Goal: Task Accomplishment & Management: Use online tool/utility

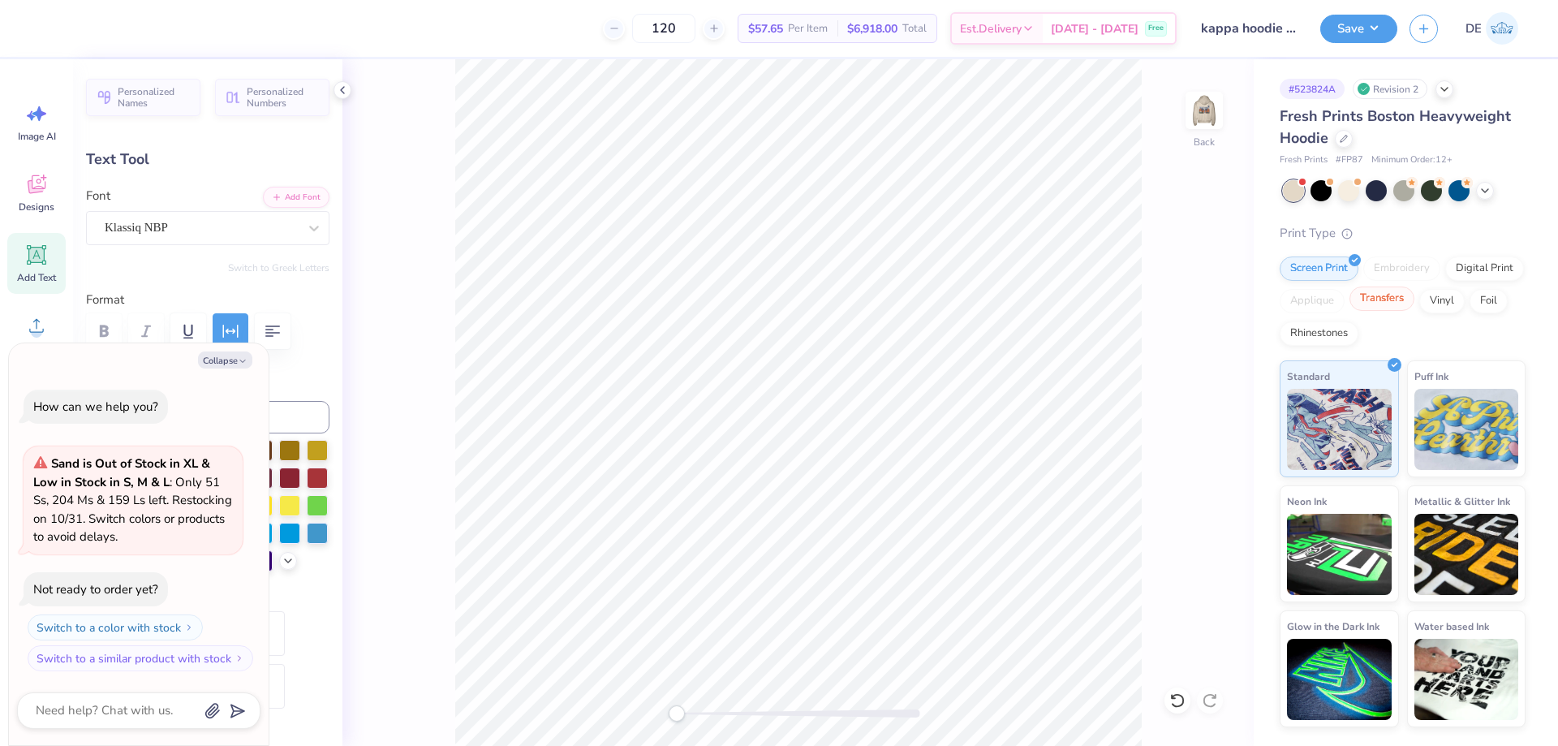
click at [1390, 300] on div "Transfers" at bounding box center [1381, 298] width 65 height 24
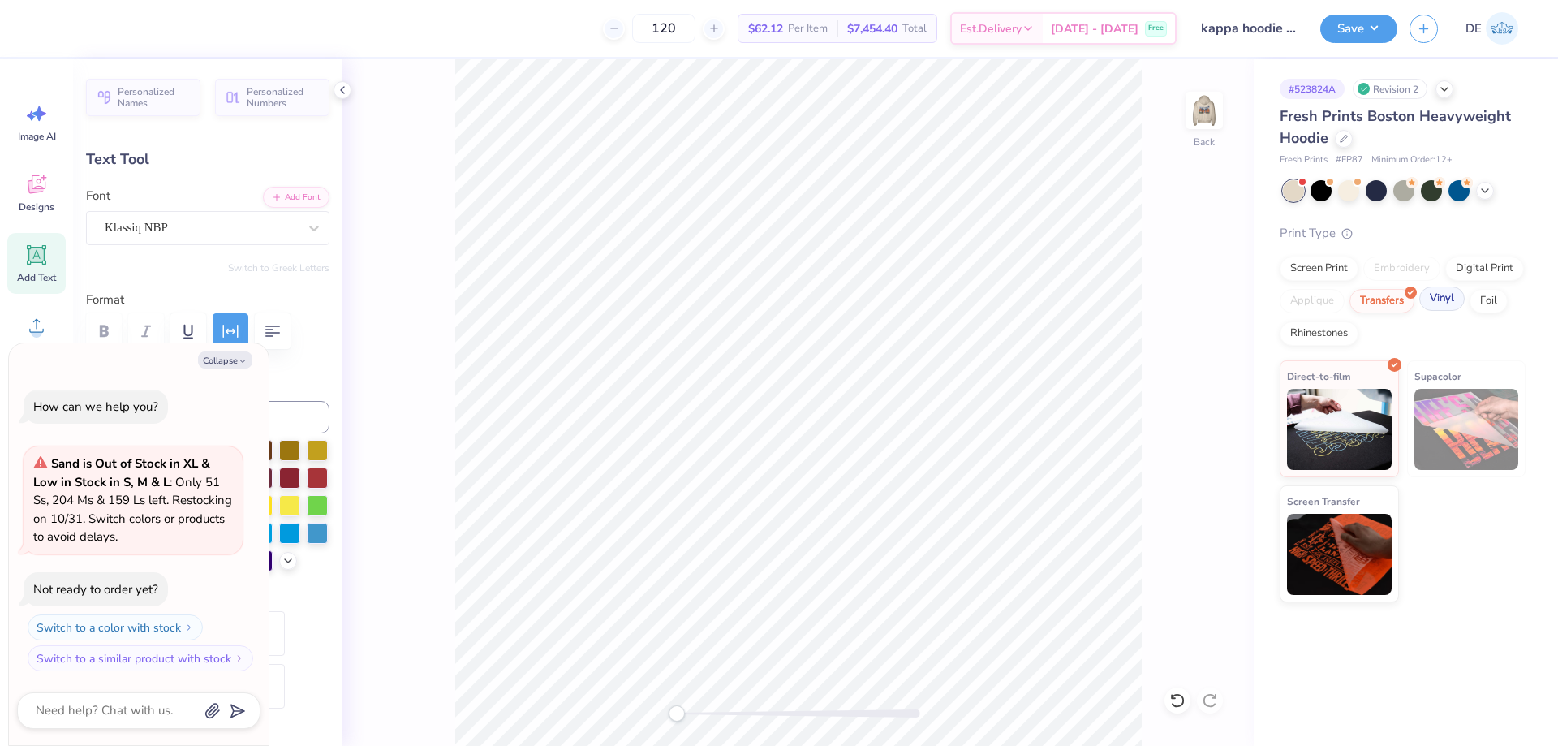
click at [1448, 309] on div "Vinyl" at bounding box center [1441, 298] width 45 height 24
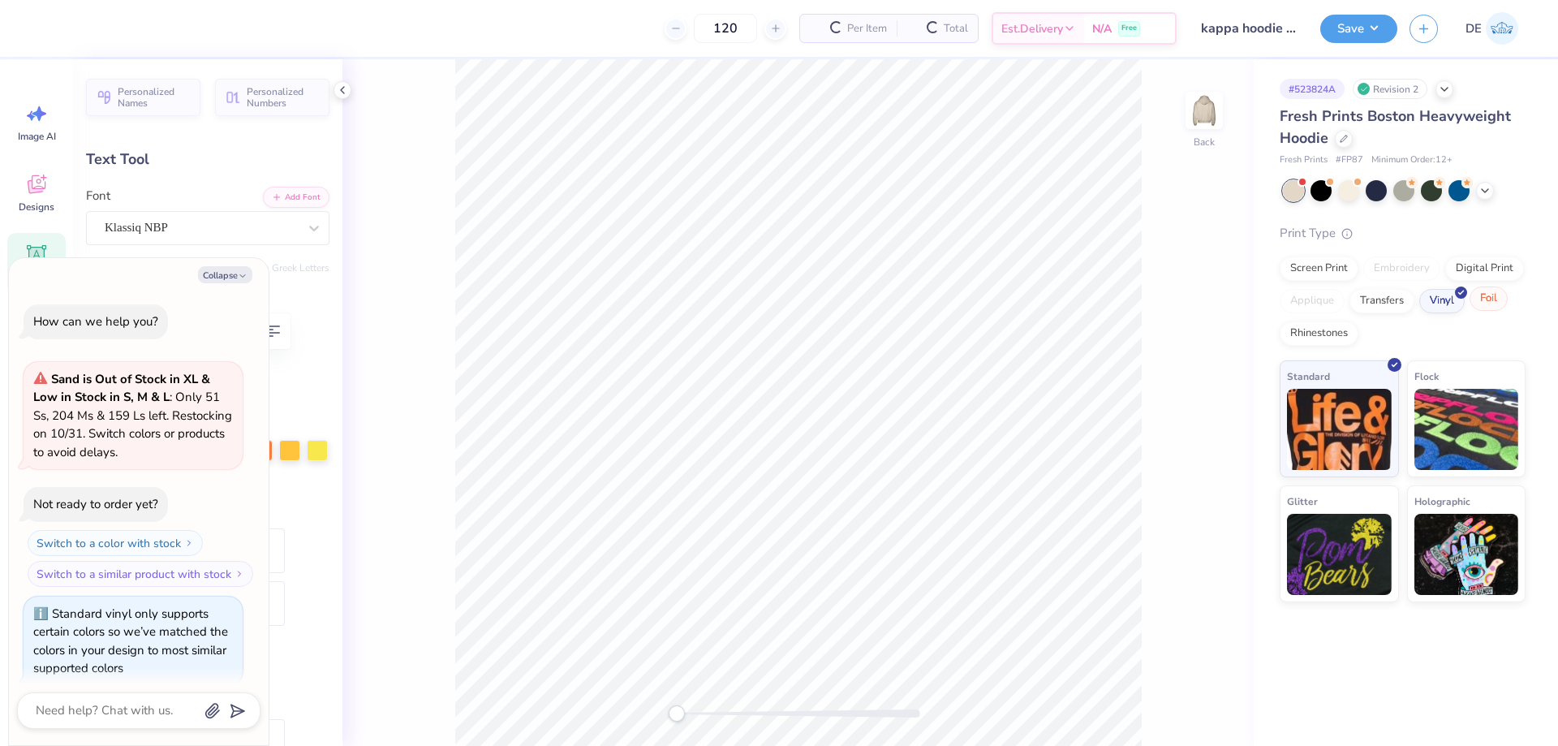
scroll to position [175, 0]
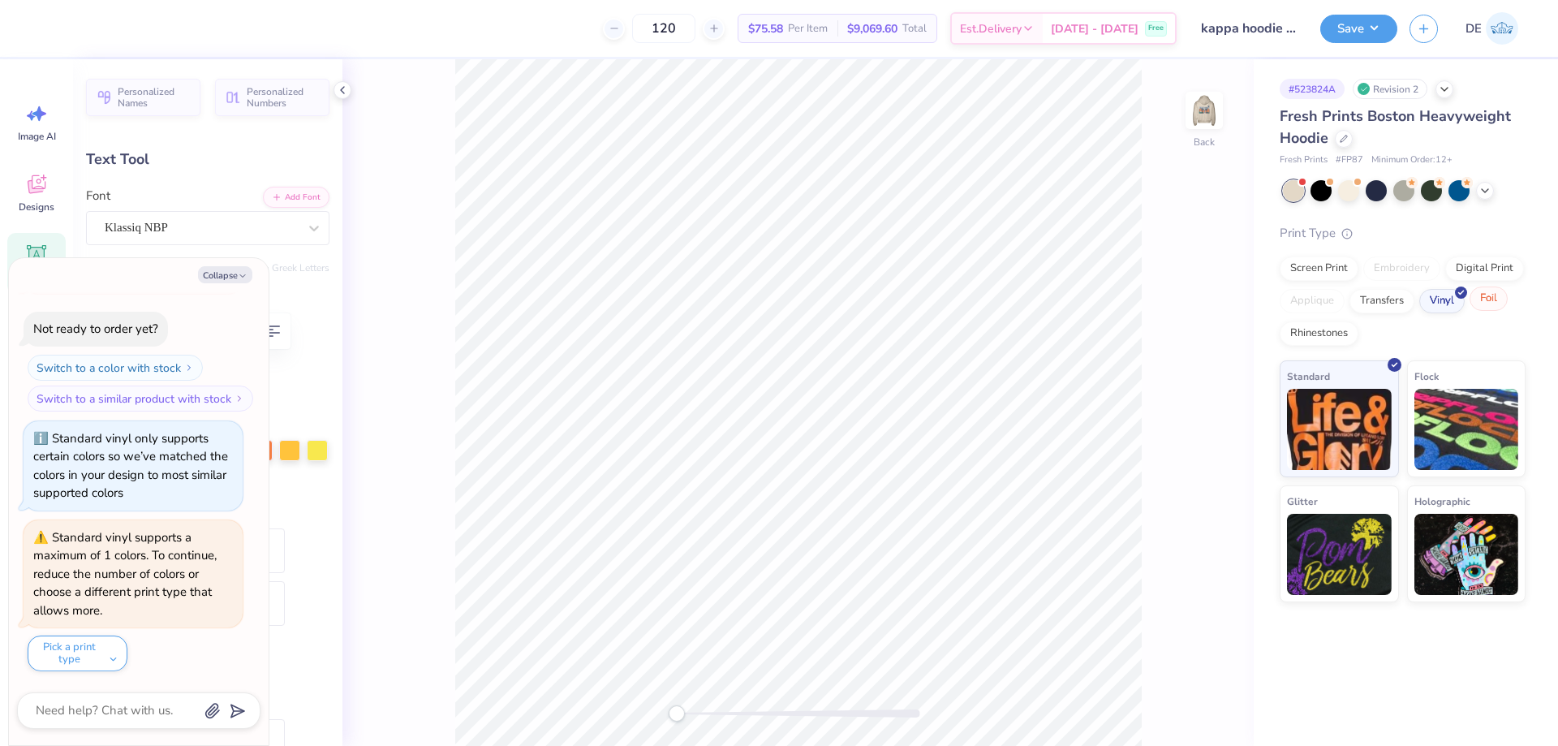
click at [1487, 308] on div "Foil" at bounding box center [1489, 298] width 38 height 24
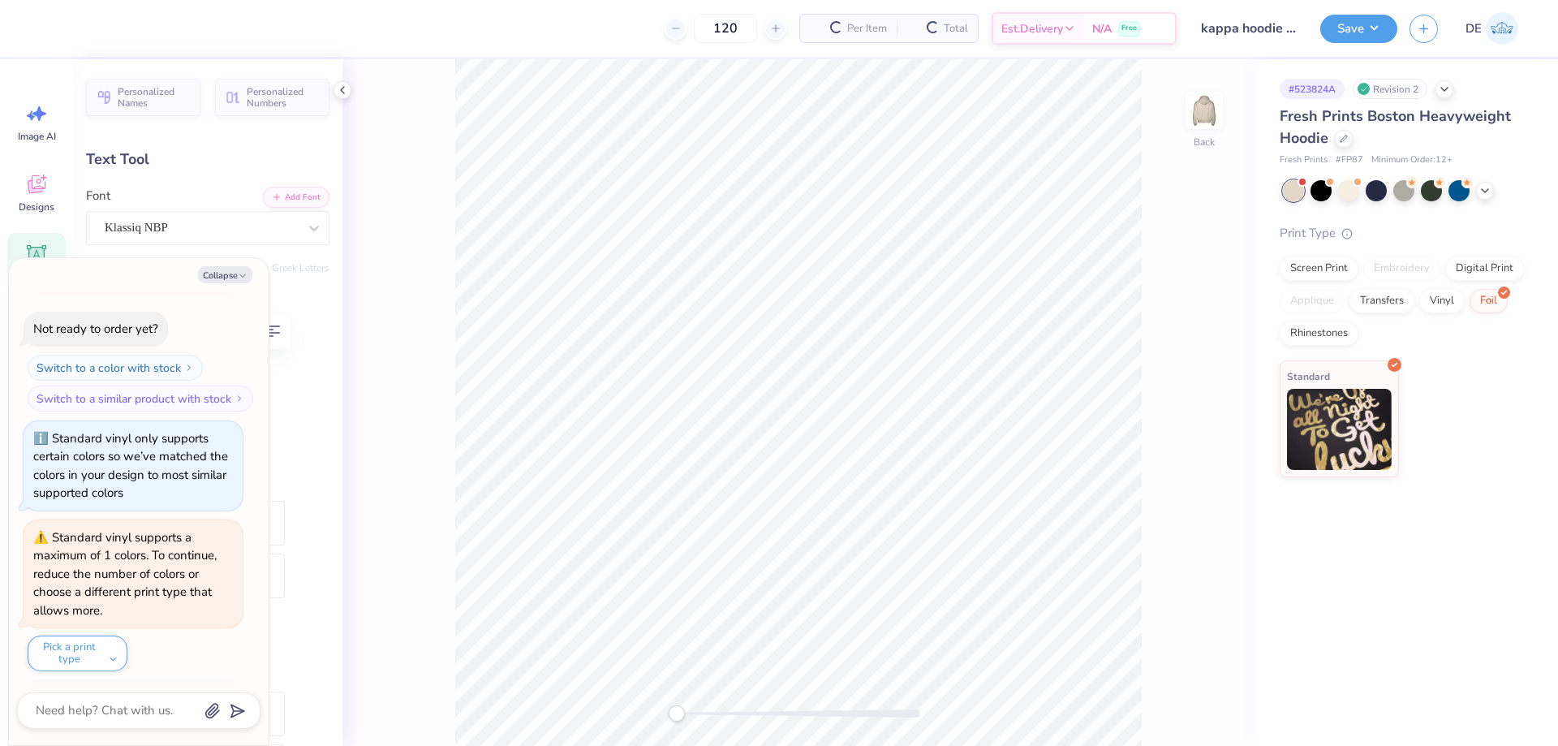
scroll to position [436, 0]
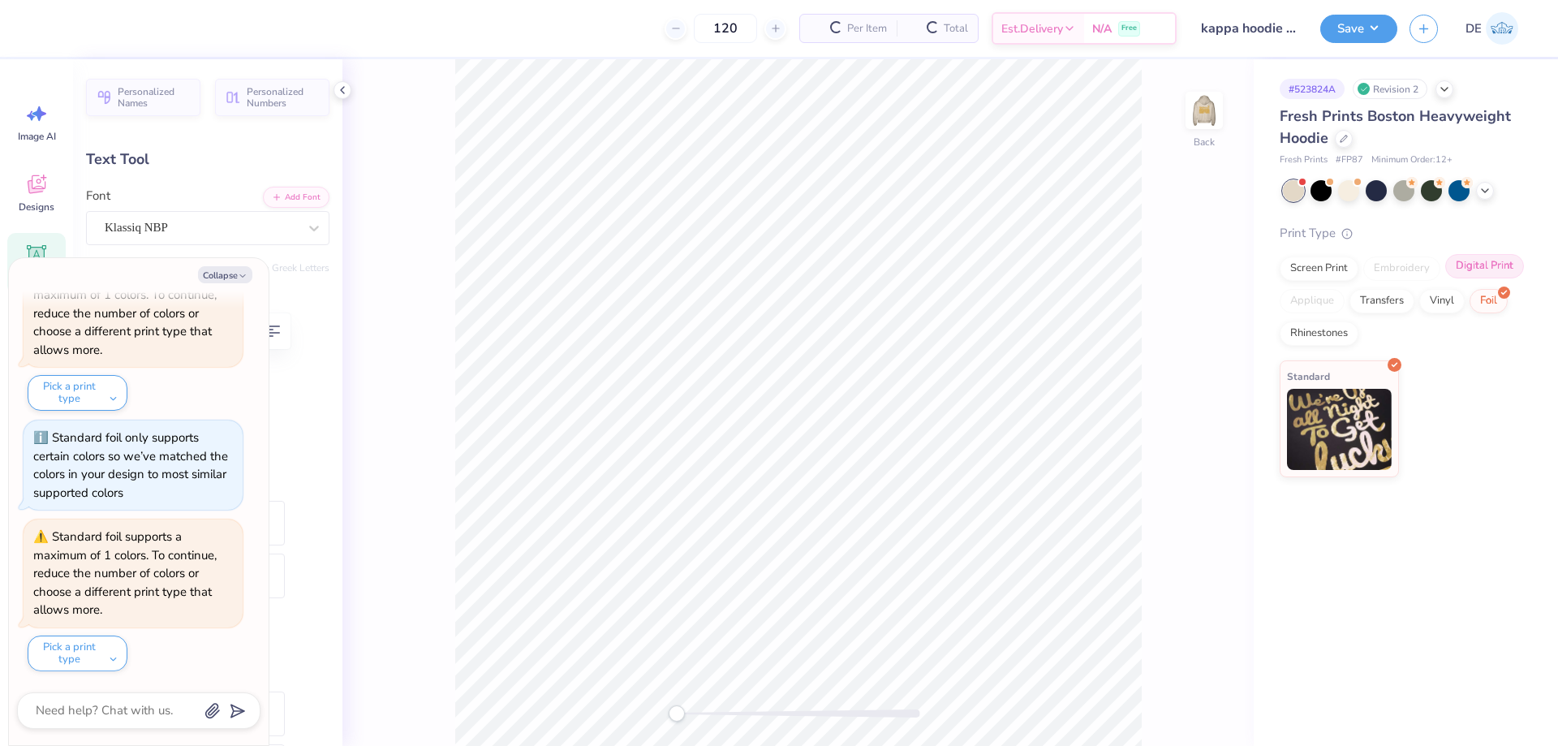
click at [1474, 273] on div "Digital Print" at bounding box center [1484, 266] width 79 height 24
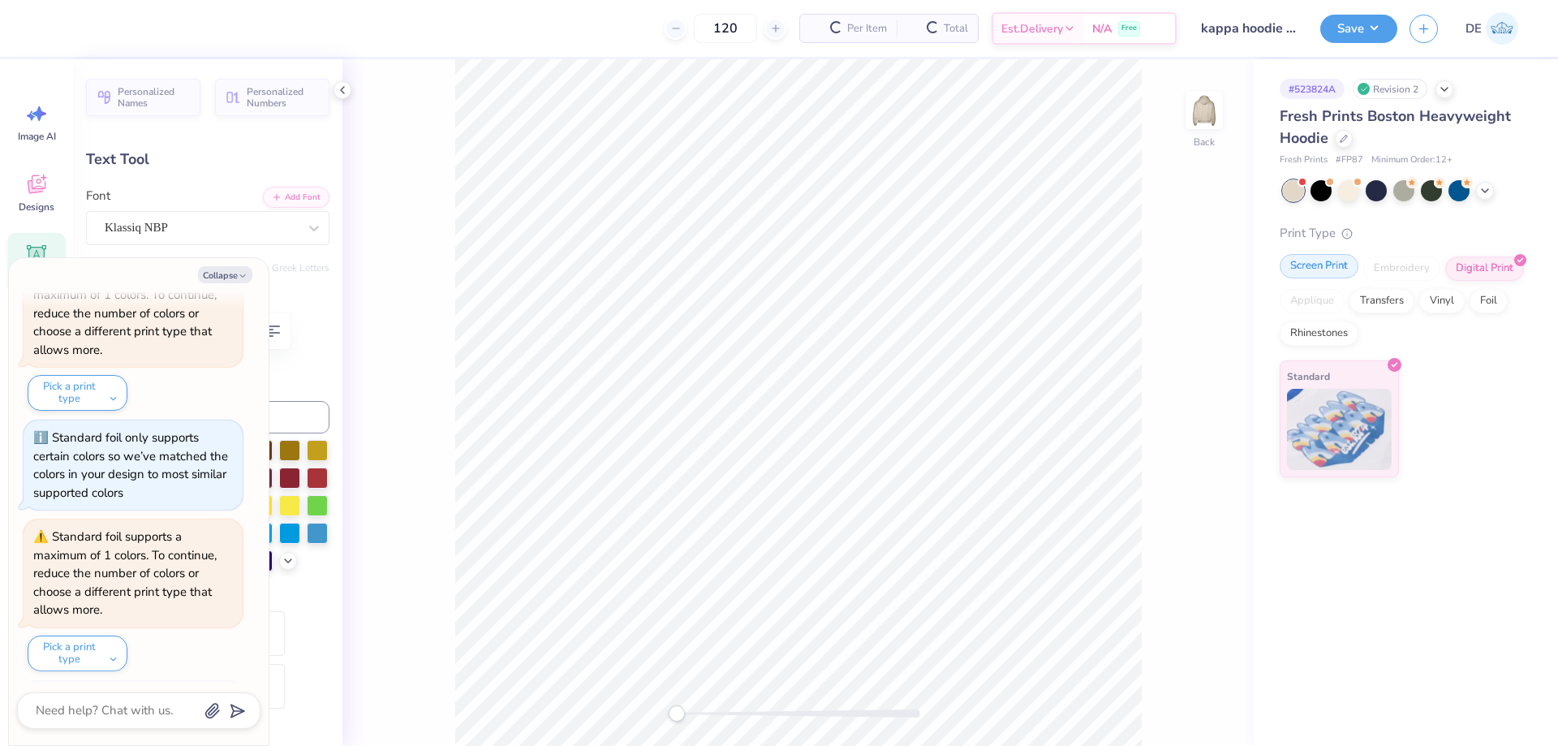
scroll to position [535, 0]
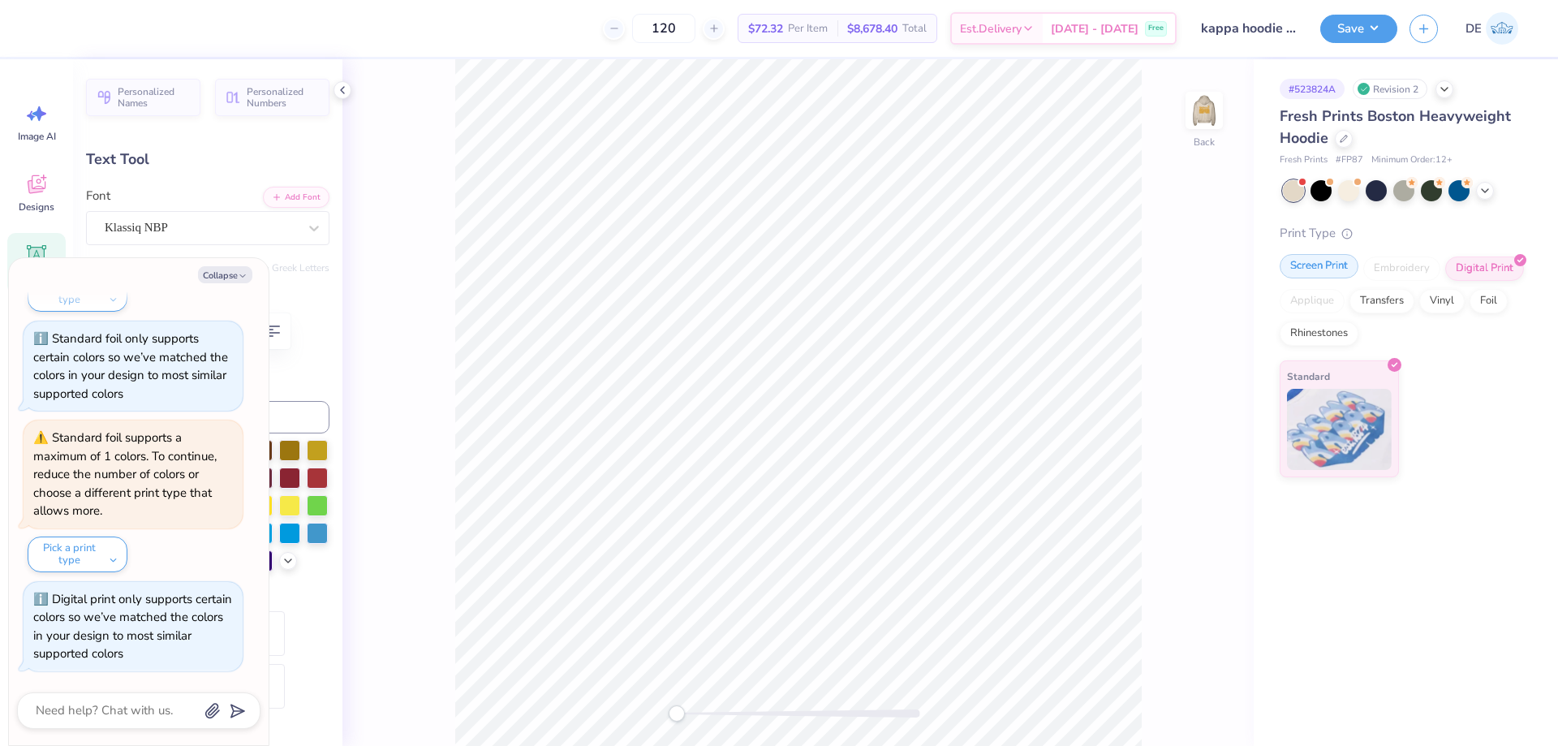
click at [1309, 269] on div "Screen Print" at bounding box center [1319, 266] width 79 height 24
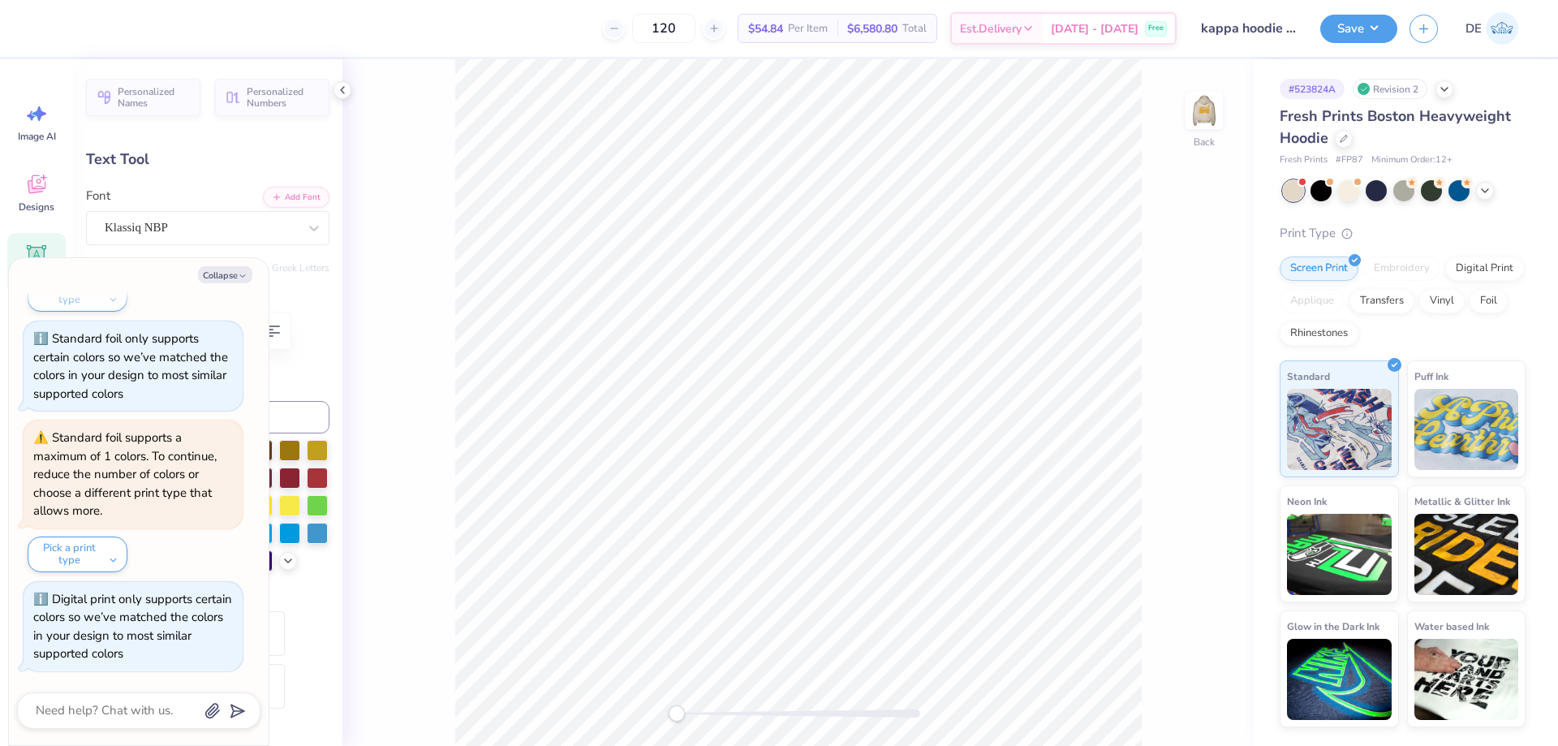
type textarea "x"
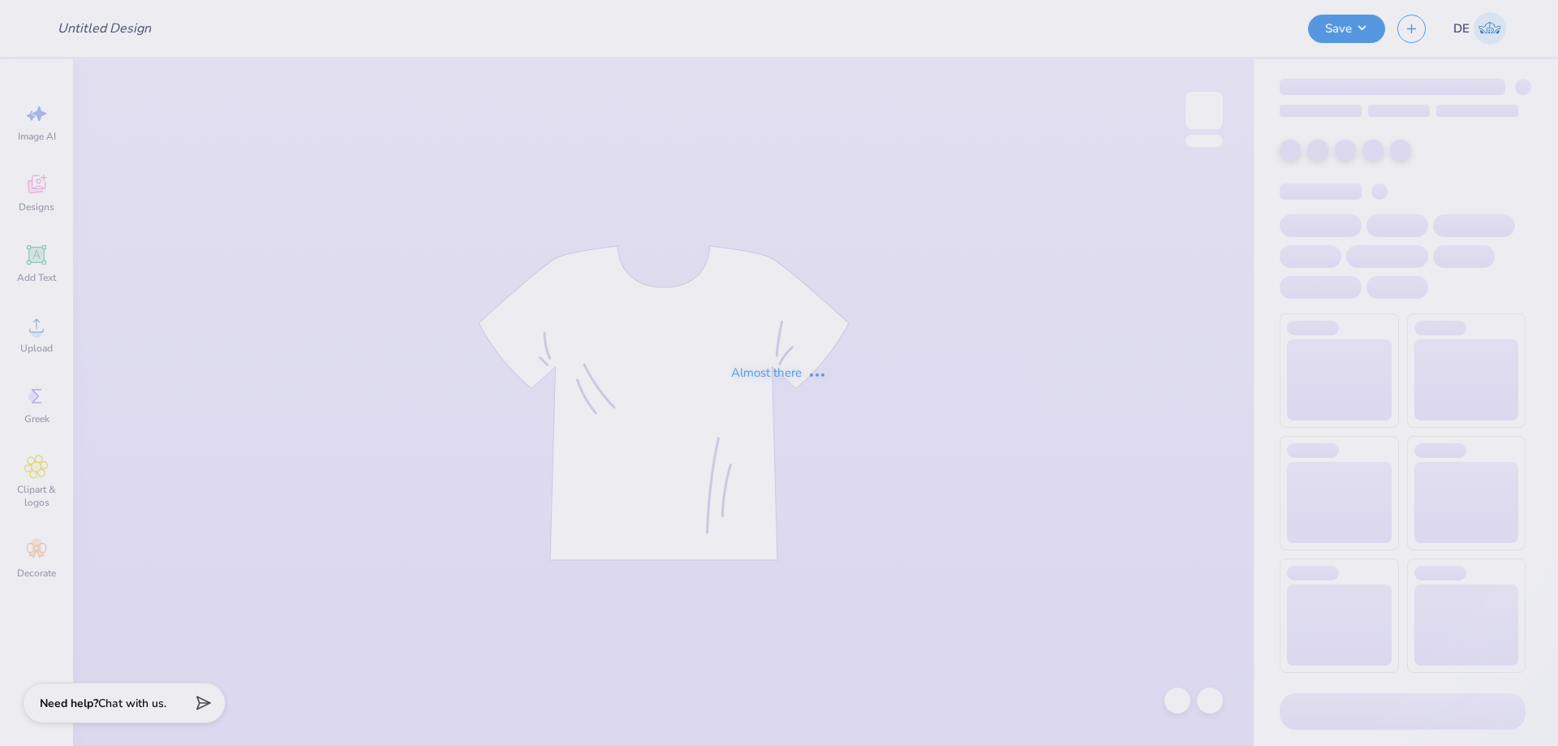
type input "SDT DADS WEEKEND CREW"
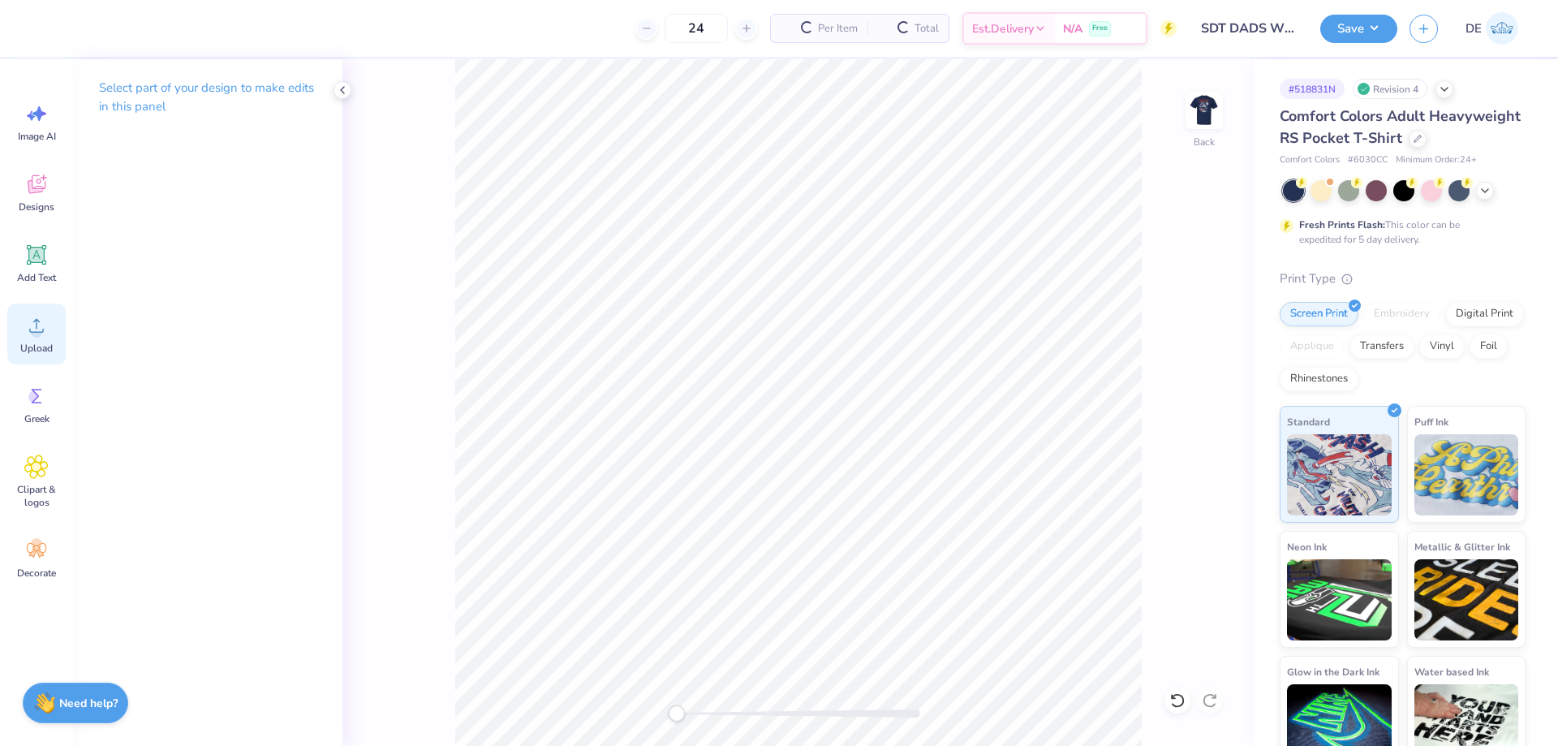
click at [31, 342] on span "Upload" at bounding box center [36, 348] width 32 height 13
click at [1200, 112] on img at bounding box center [1204, 110] width 65 height 65
click at [24, 351] on span "Upload" at bounding box center [36, 348] width 32 height 13
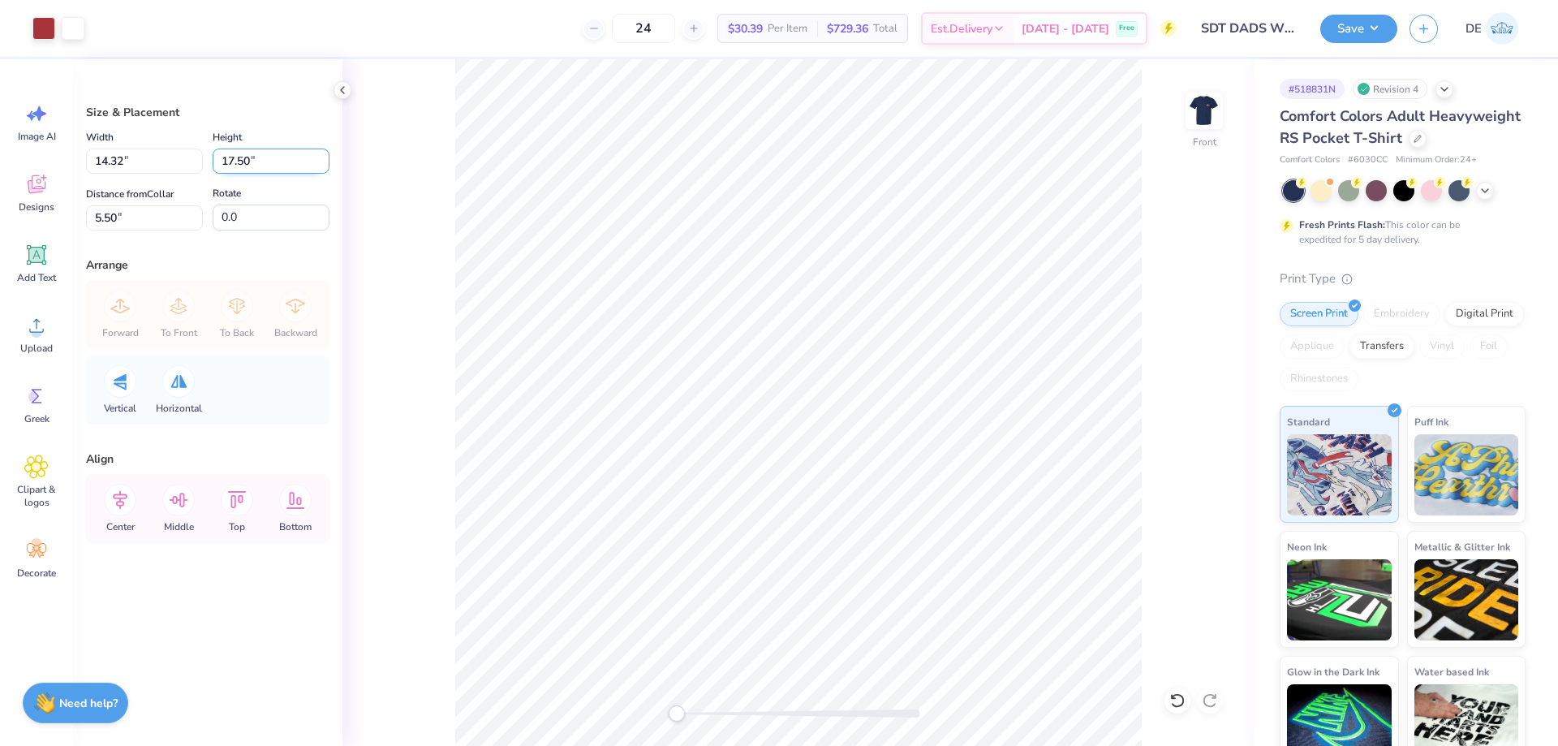
click at [253, 157] on input "17.50" at bounding box center [271, 160] width 117 height 25
click at [252, 157] on input "17.50" at bounding box center [271, 160] width 117 height 25
type input "12.75"
type input "10.43"
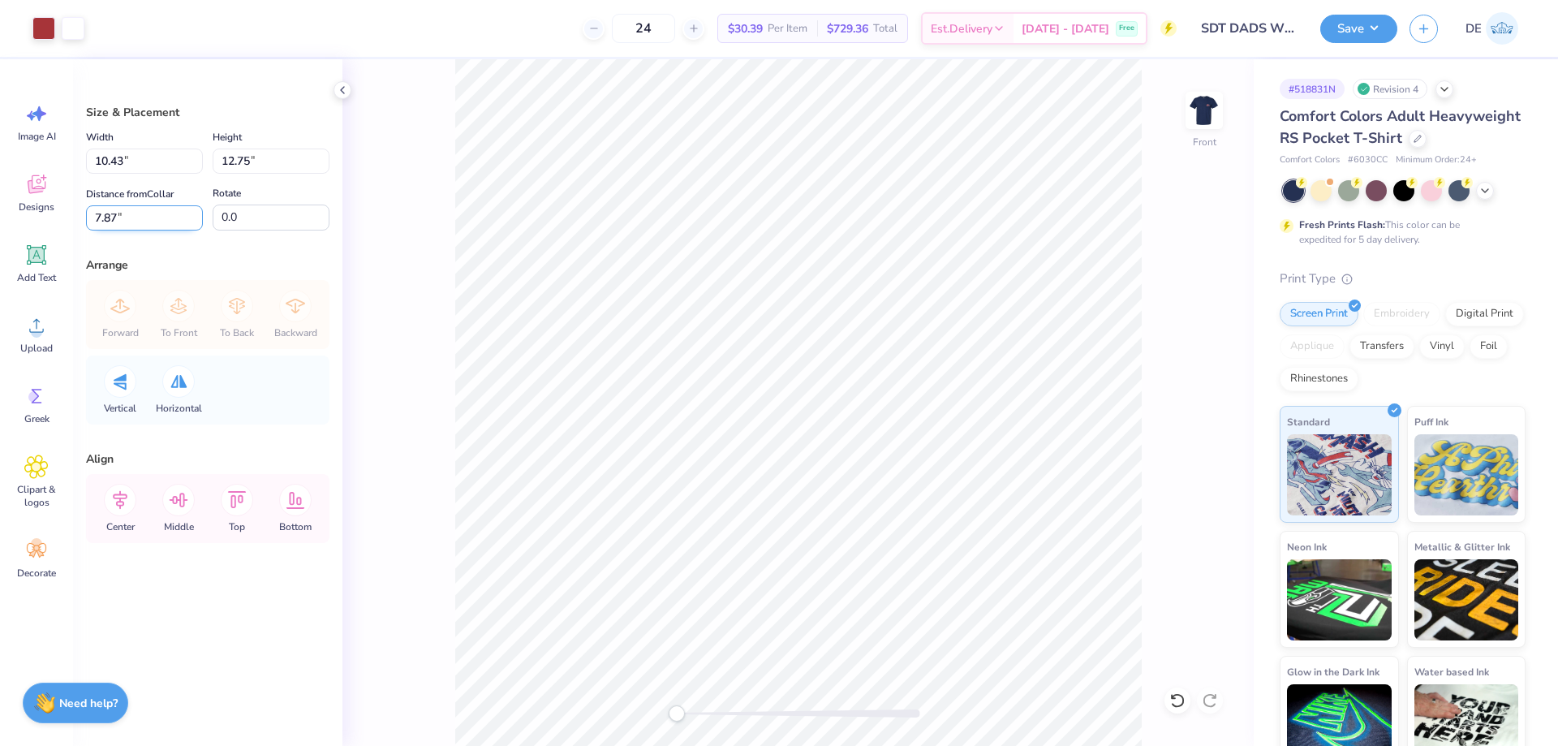
click at [150, 217] on input "7.87" at bounding box center [144, 217] width 117 height 25
type input "3"
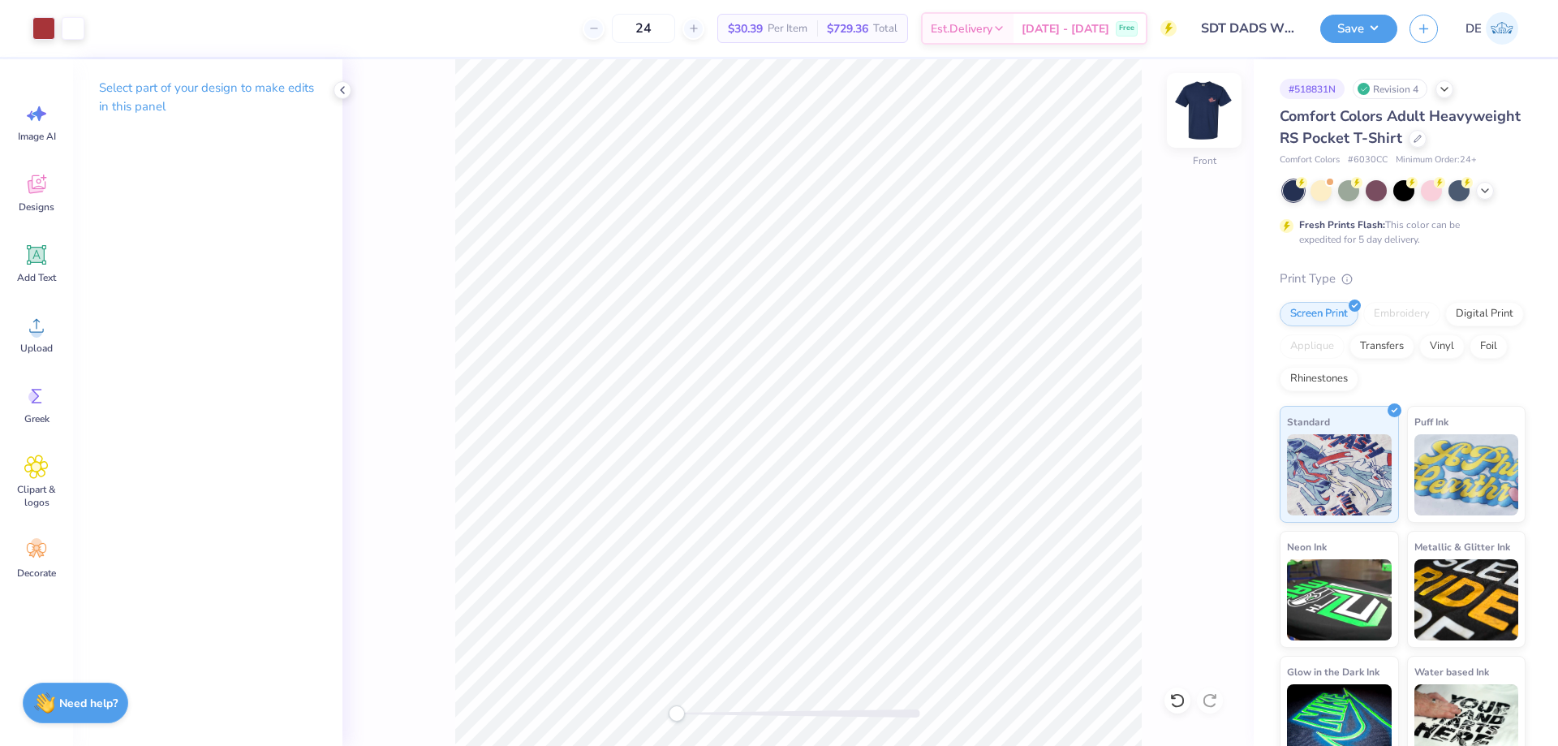
click at [1192, 117] on img at bounding box center [1204, 110] width 65 height 65
click at [1326, 28] on button "Save" at bounding box center [1358, 26] width 77 height 28
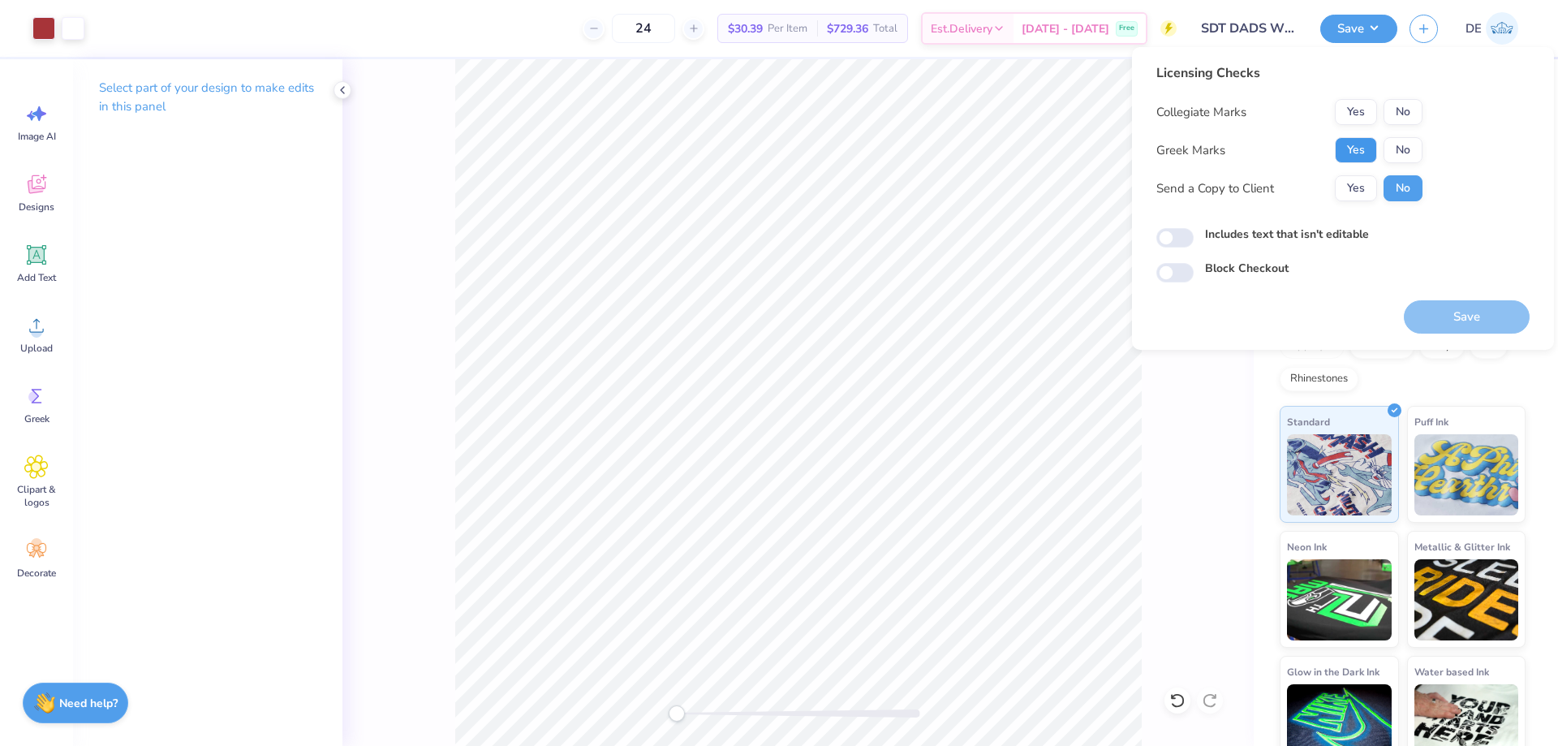
click at [1345, 146] on button "Yes" at bounding box center [1356, 150] width 42 height 26
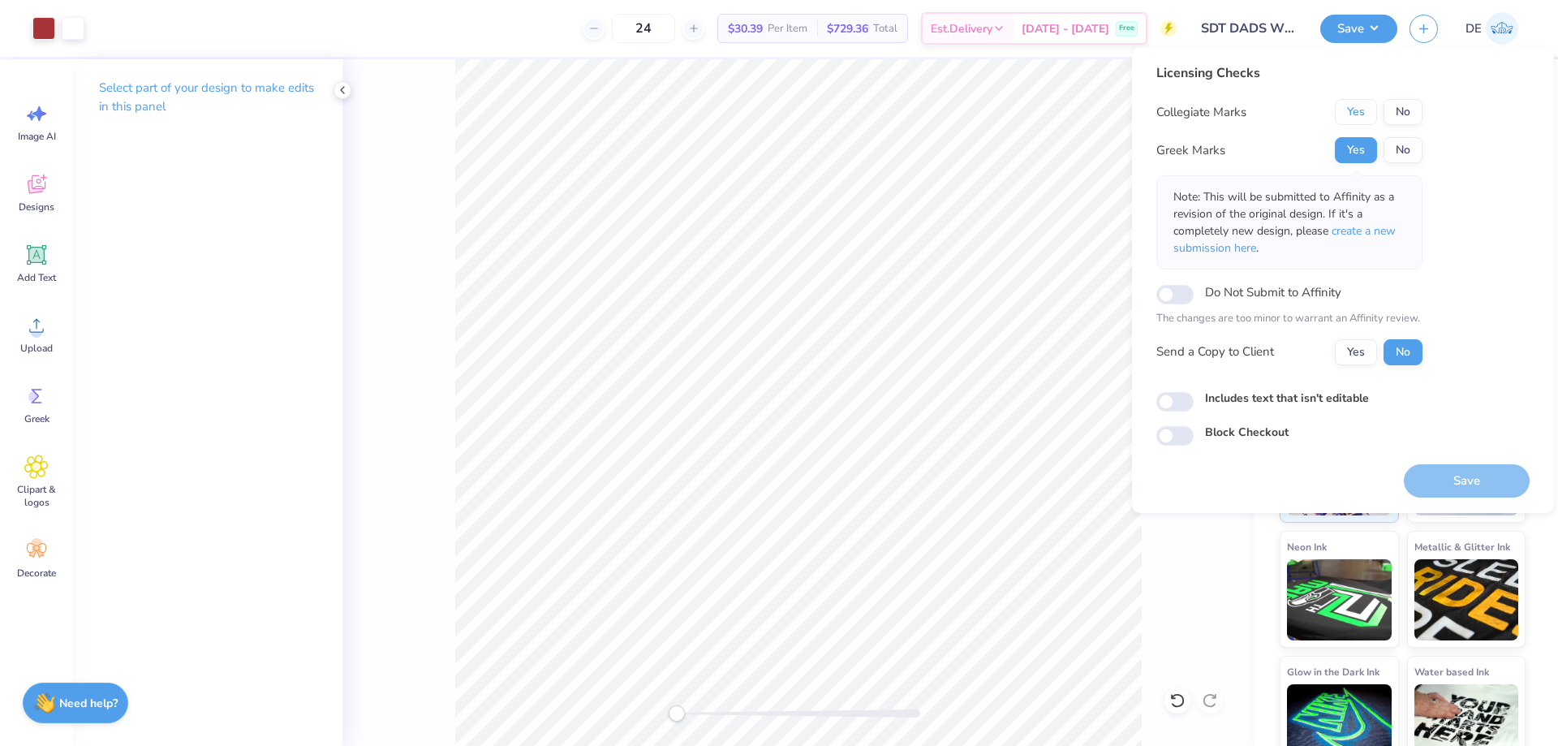
click at [1349, 107] on button "Yes" at bounding box center [1356, 112] width 42 height 26
click at [1447, 471] on button "Save" at bounding box center [1467, 480] width 126 height 33
